Goal: Transaction & Acquisition: Download file/media

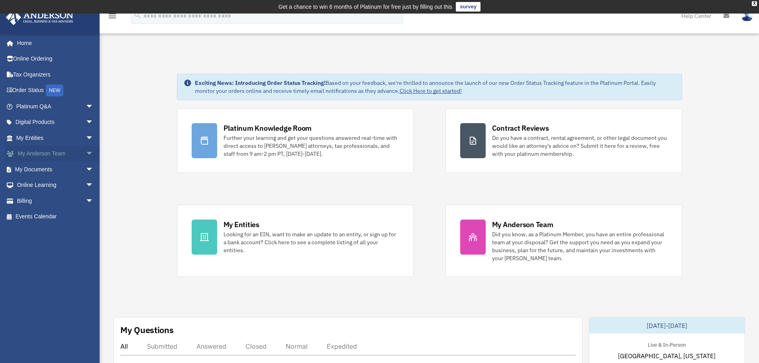
click at [86, 153] on span "arrow_drop_down" at bounding box center [94, 154] width 16 height 16
click at [59, 216] on link "My Documents arrow_drop_down" at bounding box center [56, 217] width 100 height 16
click at [86, 215] on span "arrow_drop_down" at bounding box center [94, 217] width 16 height 16
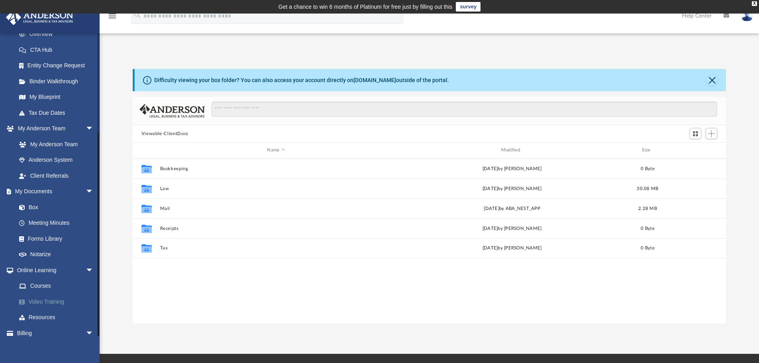
scroll to position [142, 0]
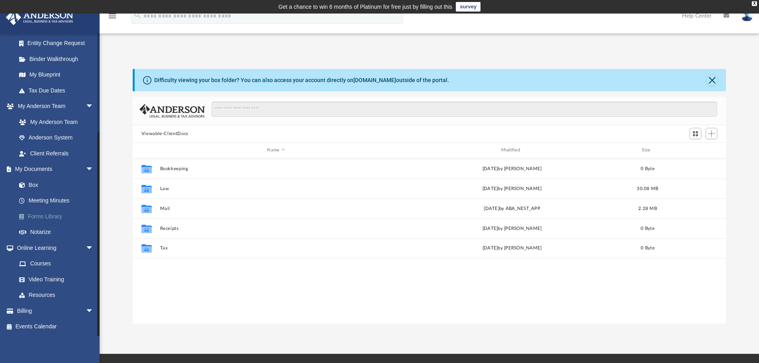
click at [44, 214] on link "Forms Library" at bounding box center [58, 216] width 94 height 16
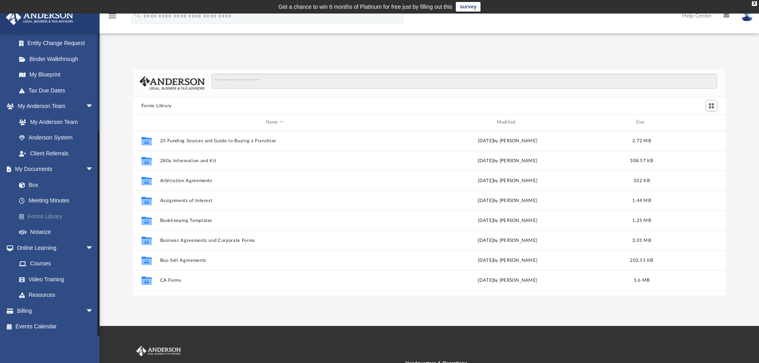
scroll to position [175, 587]
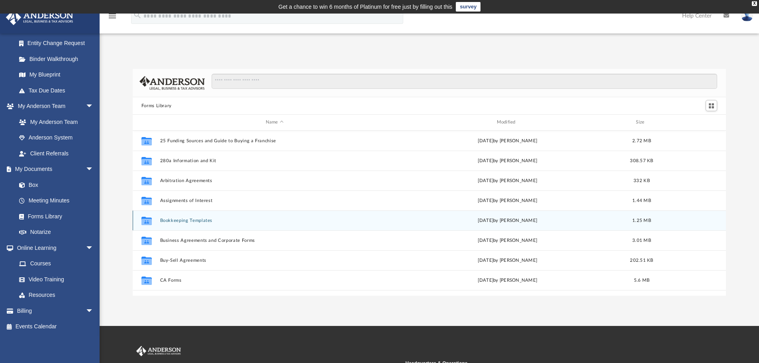
click at [194, 221] on button "Bookkeeping Templates" at bounding box center [275, 220] width 230 height 5
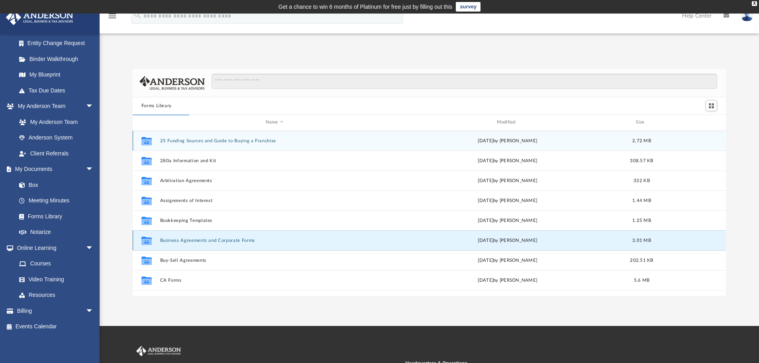
click at [193, 240] on button "Business Agreements and Corporate Forms" at bounding box center [275, 240] width 230 height 5
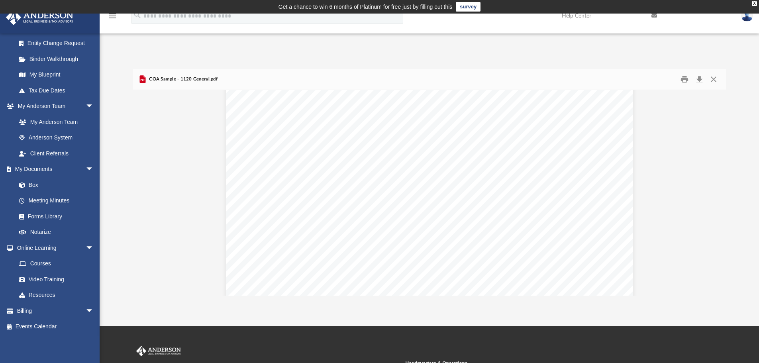
scroll to position [332, 0]
click at [717, 75] on button "Close" at bounding box center [714, 79] width 14 height 12
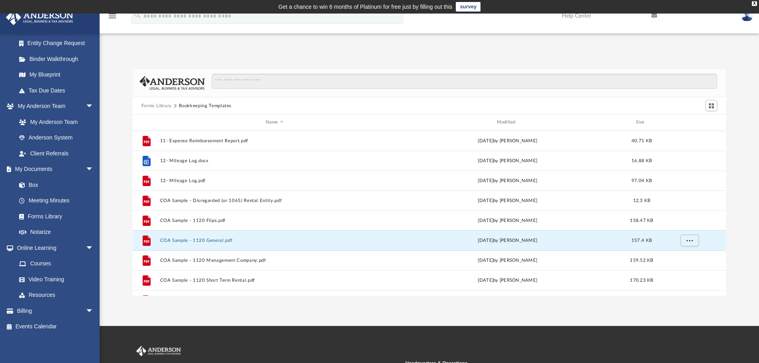
click at [161, 106] on button "Forms Library" at bounding box center [156, 105] width 30 height 7
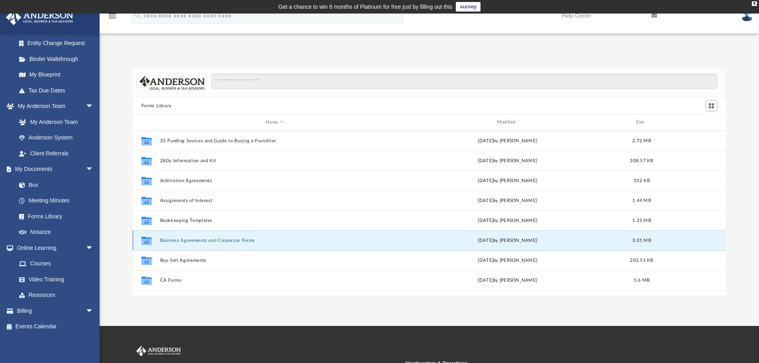
click at [174, 240] on button "Business Agreements and Corporate Forms" at bounding box center [275, 240] width 230 height 5
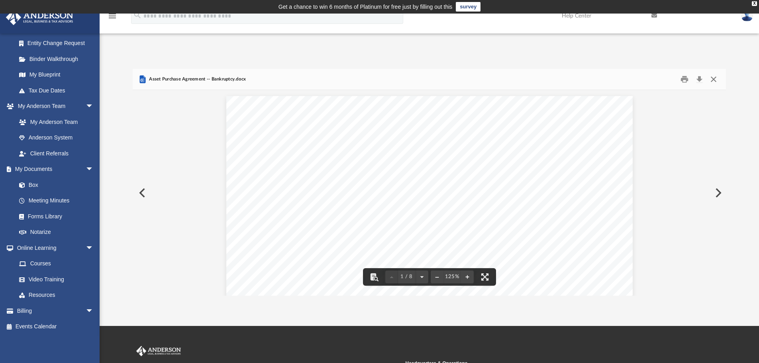
click at [715, 79] on button "Close" at bounding box center [714, 79] width 14 height 12
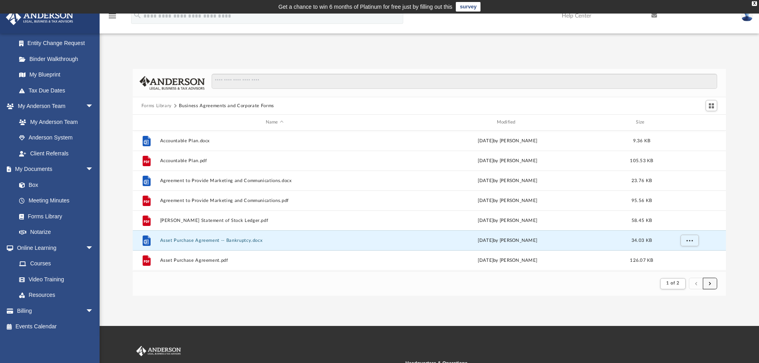
click at [707, 282] on button "submit" at bounding box center [710, 284] width 14 height 12
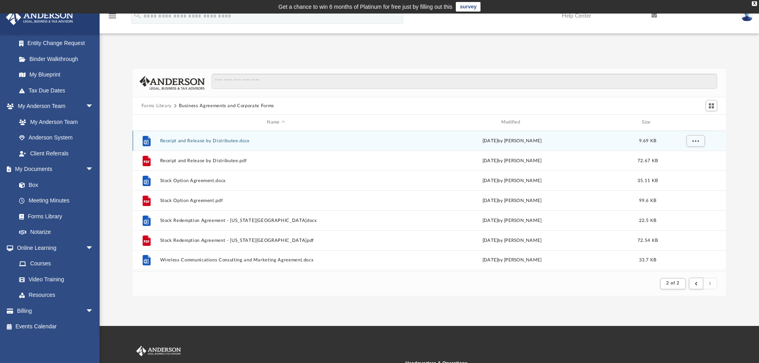
click at [210, 143] on button "Receipt and Release by Distributee.docx" at bounding box center [276, 140] width 232 height 5
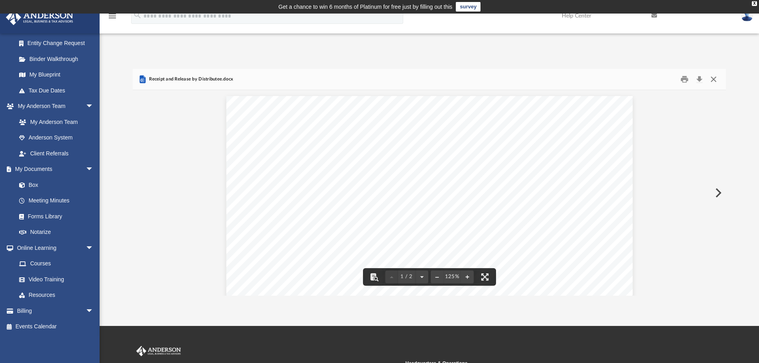
click at [708, 79] on button "Close" at bounding box center [714, 79] width 14 height 12
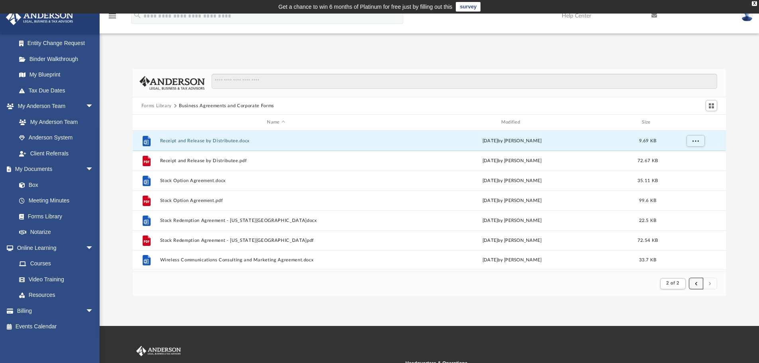
click at [696, 282] on span "submit" at bounding box center [696, 283] width 2 height 4
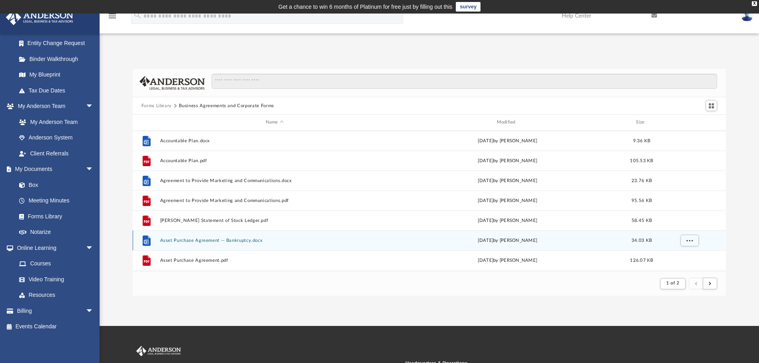
click at [216, 241] on button "Asset Purchase Agreement -- Bankruptcy.docx" at bounding box center [275, 240] width 230 height 5
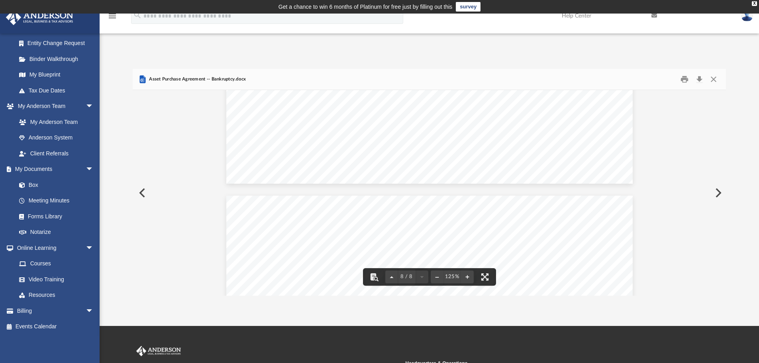
scroll to position [3826, 0]
click at [711, 82] on button "Close" at bounding box center [714, 79] width 14 height 12
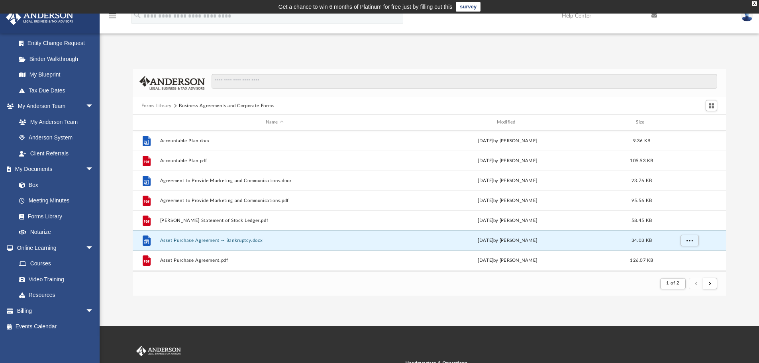
click at [155, 102] on button "Forms Library" at bounding box center [156, 105] width 30 height 7
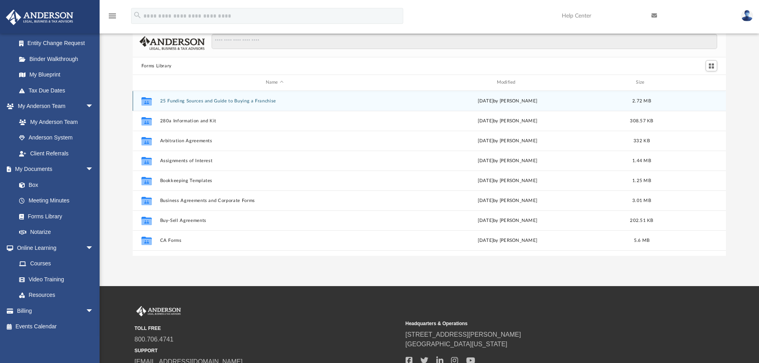
scroll to position [0, 0]
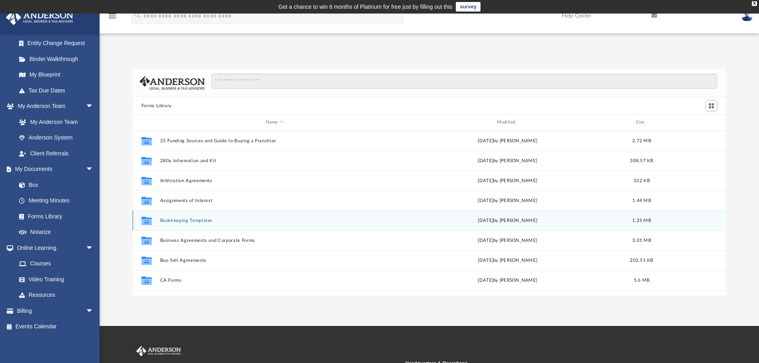
click at [170, 220] on button "Bookkeeping Templates" at bounding box center [275, 220] width 230 height 5
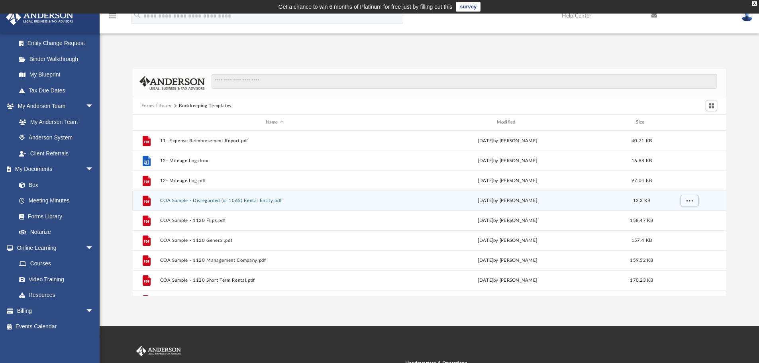
click at [196, 202] on button "COA Sample - Disregarded (or 1065) Rental Entity.pdf" at bounding box center [275, 200] width 230 height 5
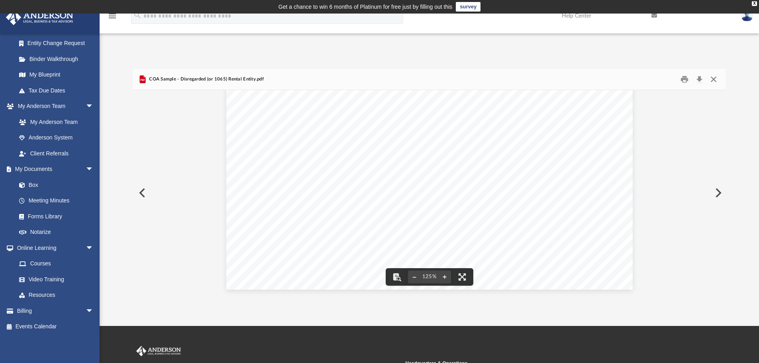
click at [714, 77] on button "Close" at bounding box center [714, 79] width 14 height 12
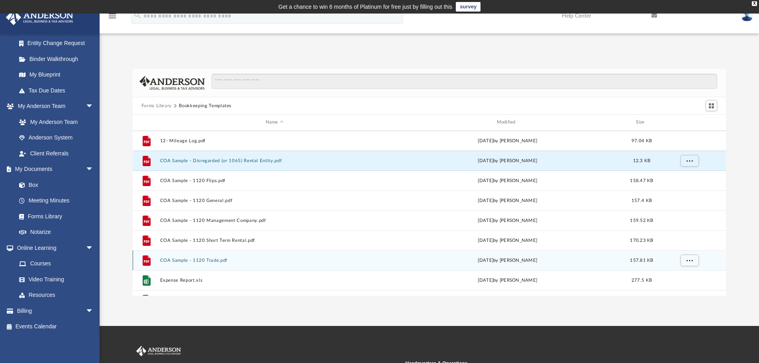
scroll to position [54, 0]
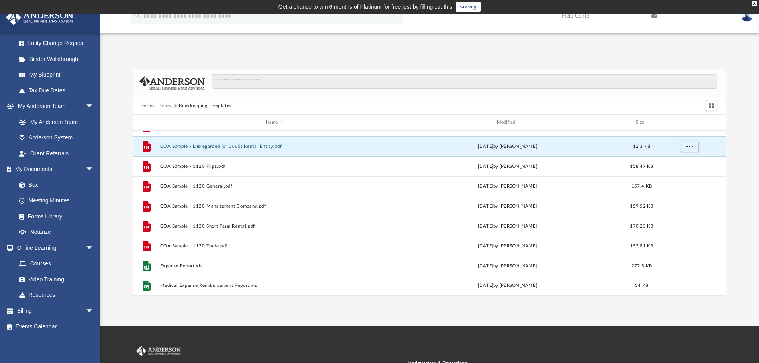
click at [154, 102] on button "Forms Library" at bounding box center [156, 105] width 30 height 7
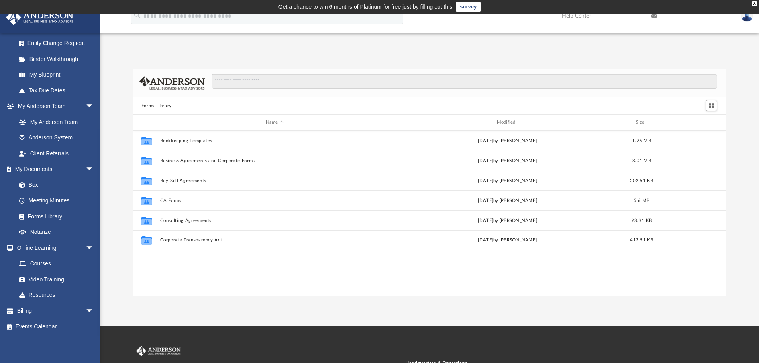
scroll to position [0, 0]
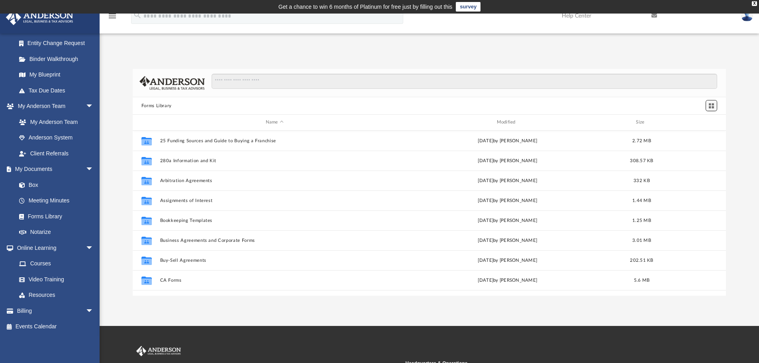
click at [710, 107] on span "Switch to Grid View" at bounding box center [711, 105] width 7 height 7
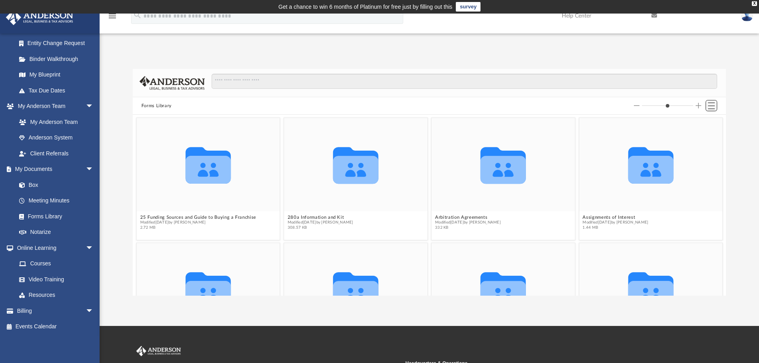
scroll to position [175, 587]
click at [710, 107] on span "Switch to List View" at bounding box center [711, 105] width 7 height 7
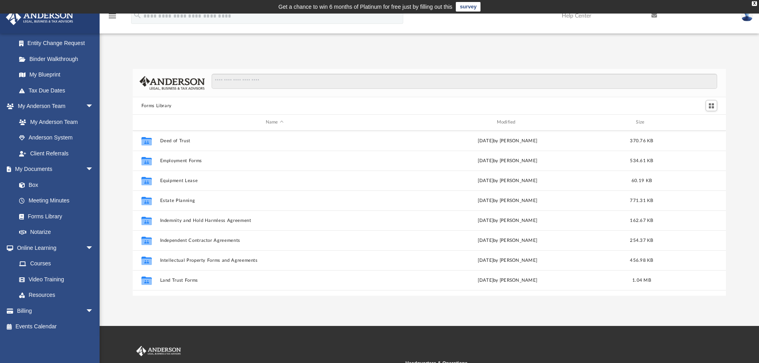
scroll to position [239, 0]
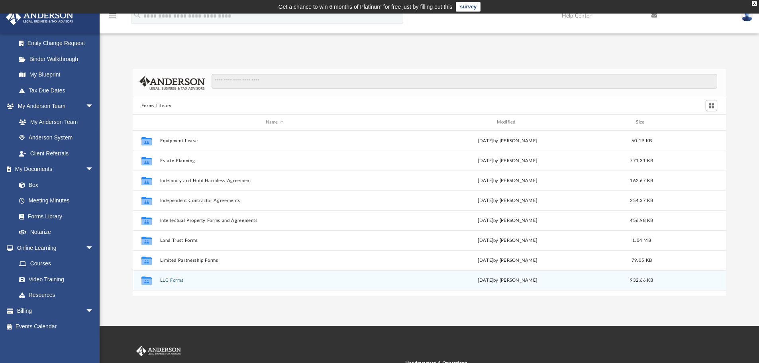
click at [169, 278] on button "LLC Forms" at bounding box center [275, 280] width 230 height 5
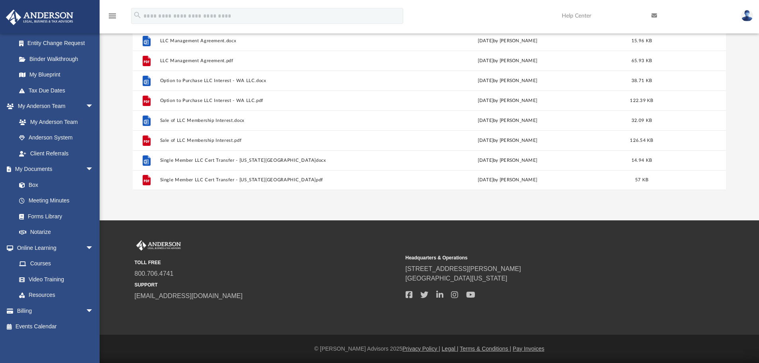
scroll to position [66, 0]
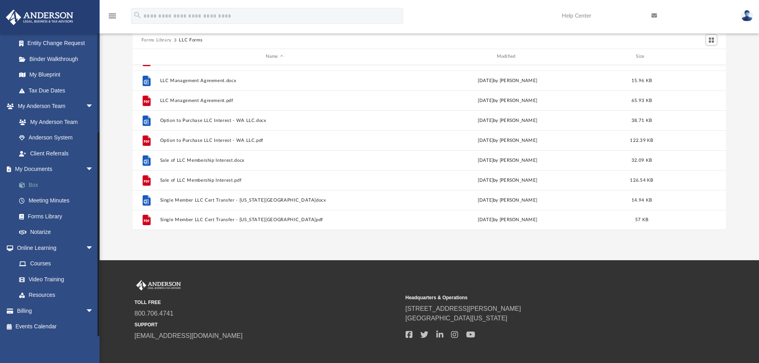
click at [40, 187] on link "Box" at bounding box center [58, 185] width 94 height 16
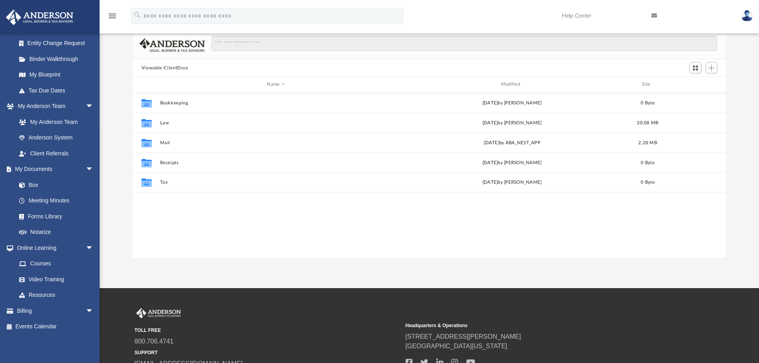
scroll to position [6, 6]
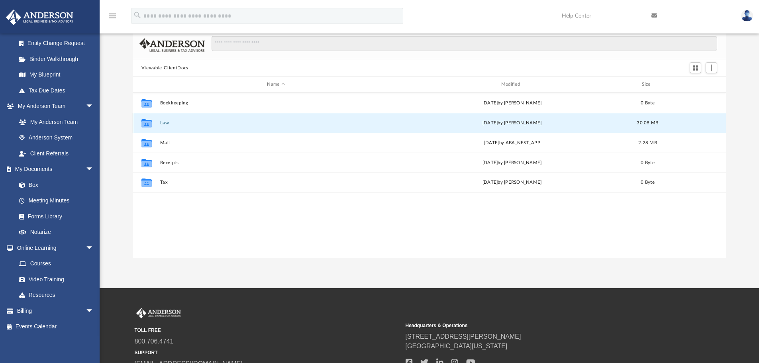
click at [163, 124] on button "Law" at bounding box center [276, 122] width 232 height 5
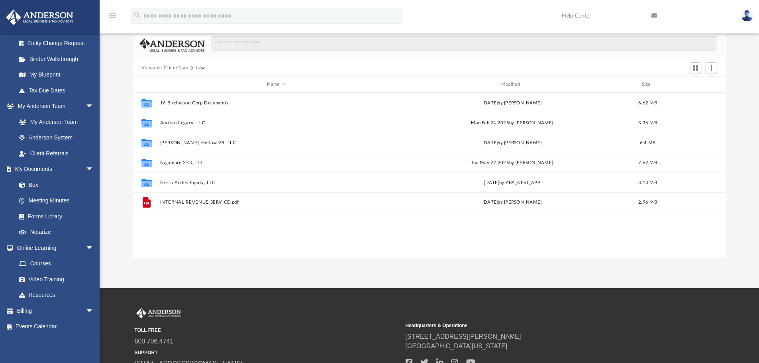
click at [161, 66] on button "Viewable-ClientDocs" at bounding box center [164, 68] width 47 height 7
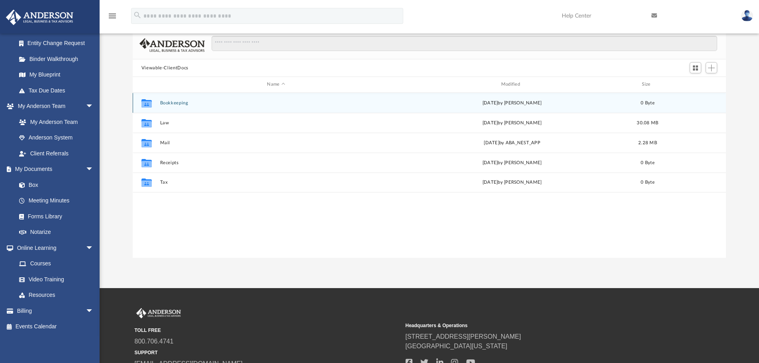
click at [171, 96] on div "Collaborated Folder Bookkeeping [DATE] by [PERSON_NAME] 0 Byte" at bounding box center [430, 103] width 594 height 20
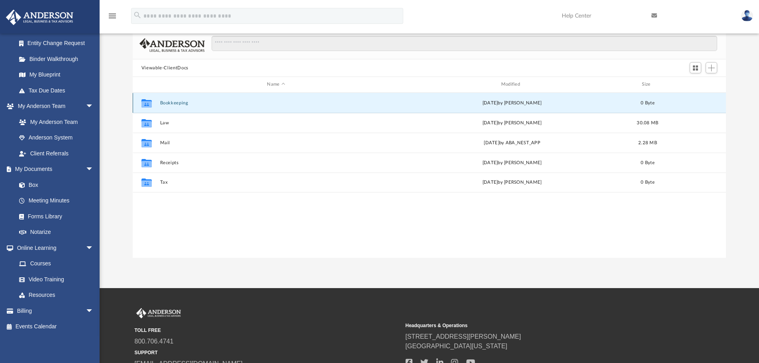
click at [171, 106] on div "Collaborated Folder Bookkeeping [DATE] by [PERSON_NAME] 0 Byte" at bounding box center [430, 103] width 594 height 20
click at [171, 104] on button "Bookkeeping" at bounding box center [276, 102] width 232 height 5
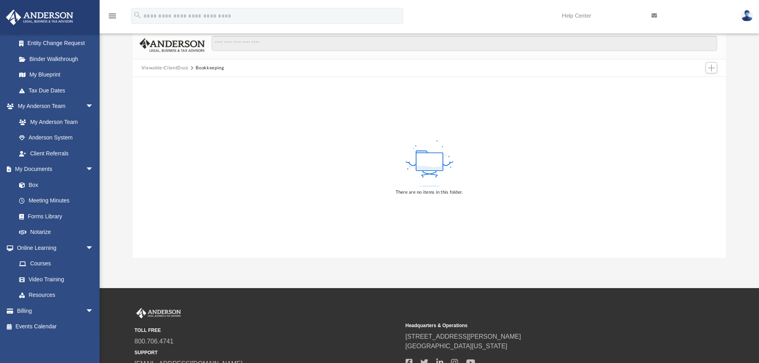
click at [170, 70] on button "Viewable-ClientDocs" at bounding box center [164, 68] width 47 height 7
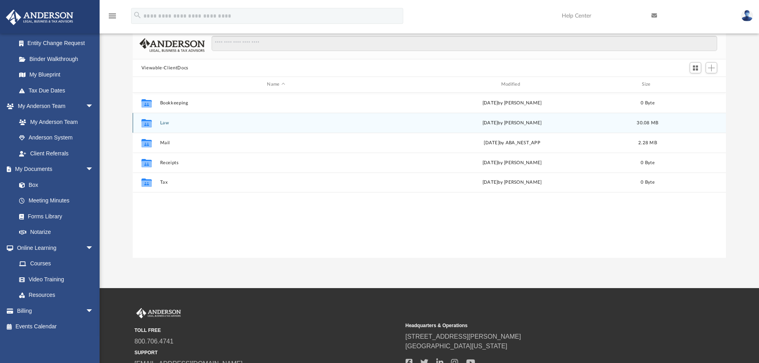
scroll to position [175, 587]
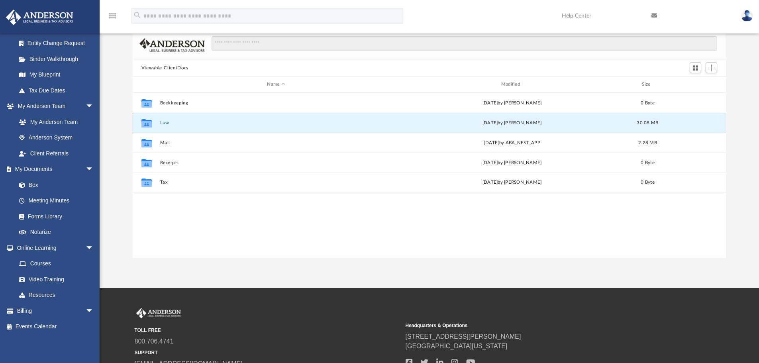
click at [166, 125] on button "Law" at bounding box center [276, 122] width 232 height 5
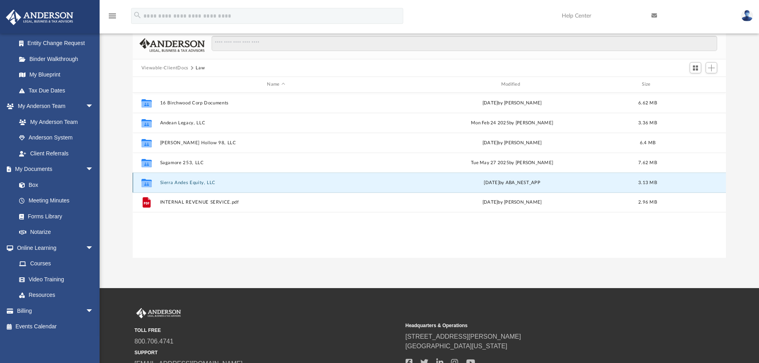
click at [183, 183] on button "Sierra Andes Equity, LLC" at bounding box center [276, 182] width 232 height 5
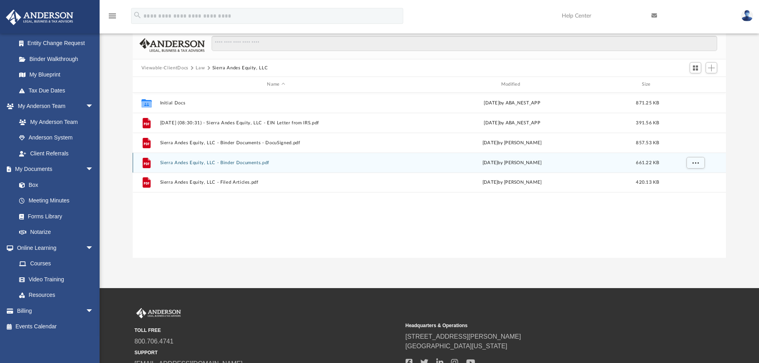
click at [647, 168] on div "File Sierra Andes Equity, LLC - Binder Documents.pdf [DATE] by [PERSON_NAME] 66…" at bounding box center [430, 163] width 594 height 20
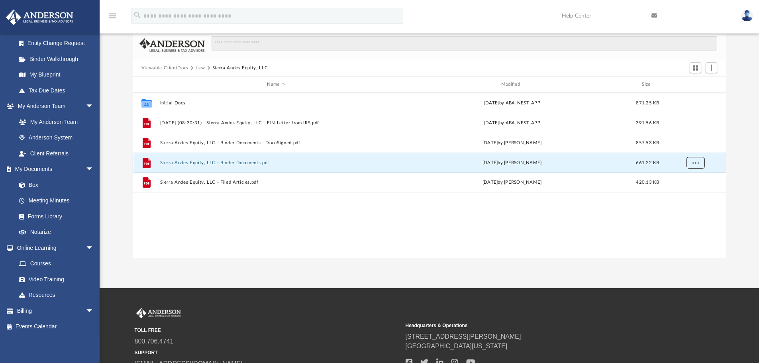
click at [690, 164] on button "More options" at bounding box center [695, 163] width 18 height 12
click at [687, 190] on li "Download" at bounding box center [688, 191] width 23 height 8
